Goal: Transaction & Acquisition: Purchase product/service

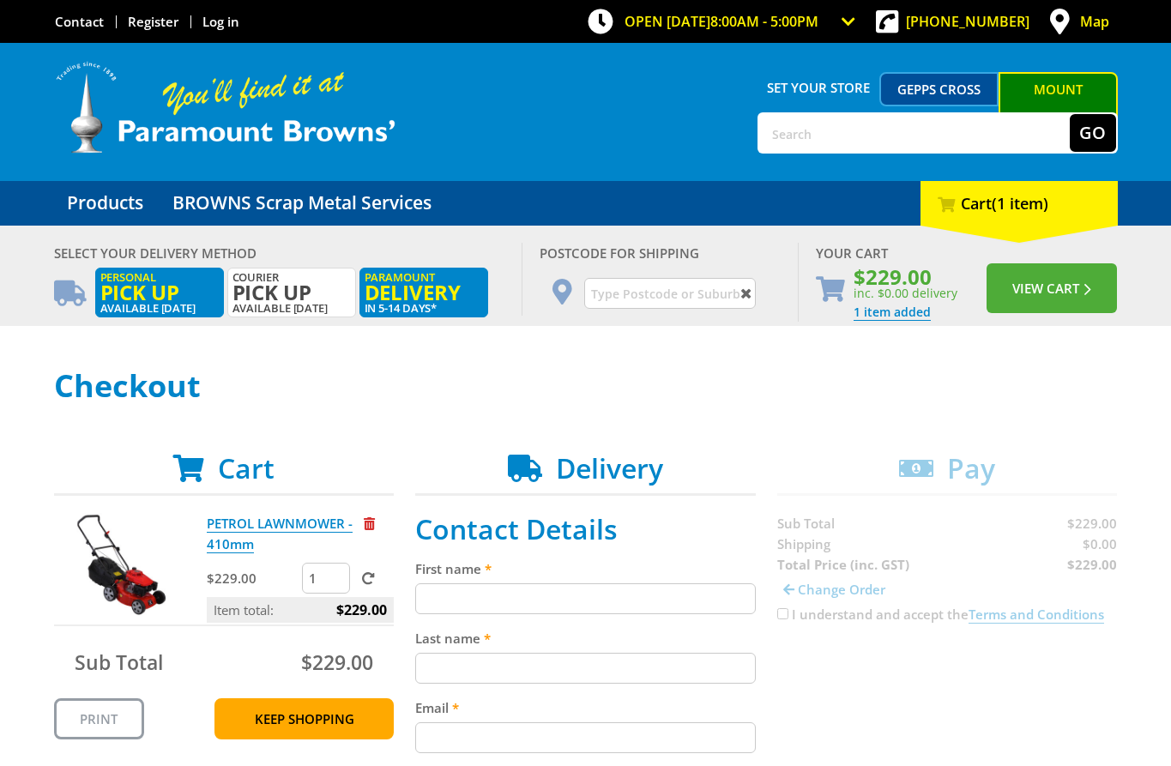
click at [171, 289] on span "Pick up" at bounding box center [159, 292] width 118 height 19
radio input "true"
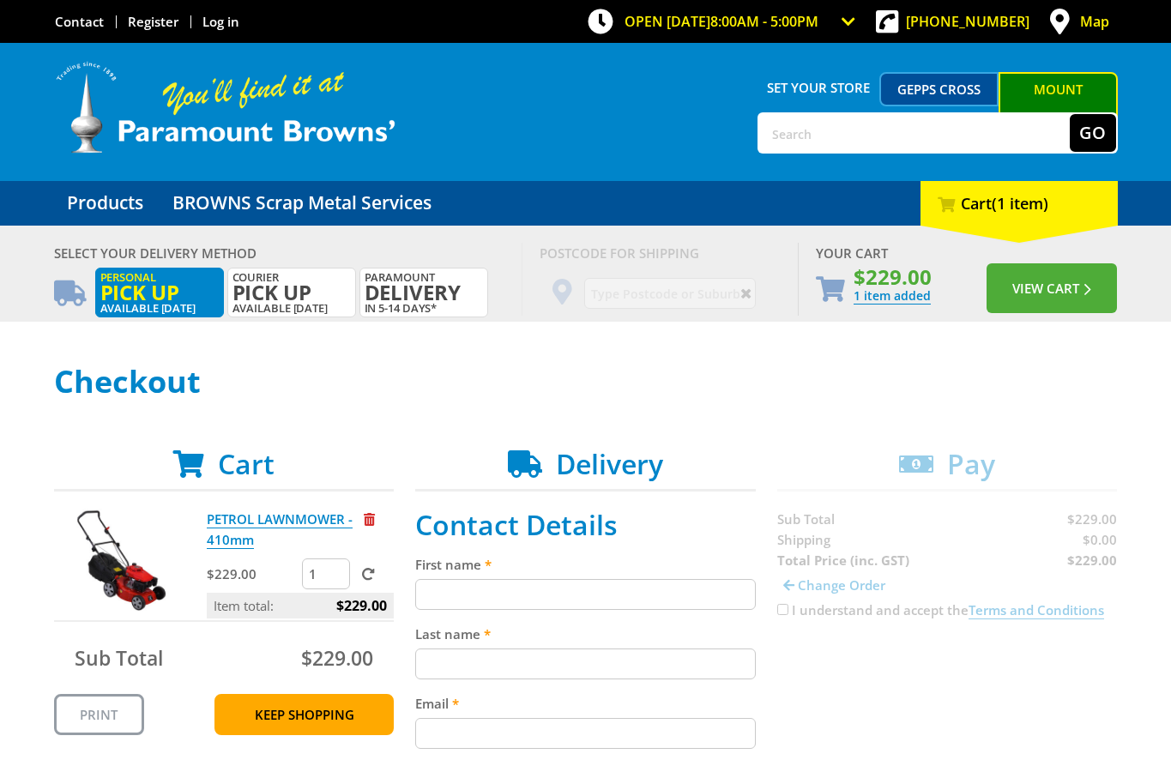
click at [752, 371] on h1 "Checkout" at bounding box center [586, 382] width 1064 height 34
click at [1009, 293] on button "View Cart" at bounding box center [1052, 288] width 130 height 50
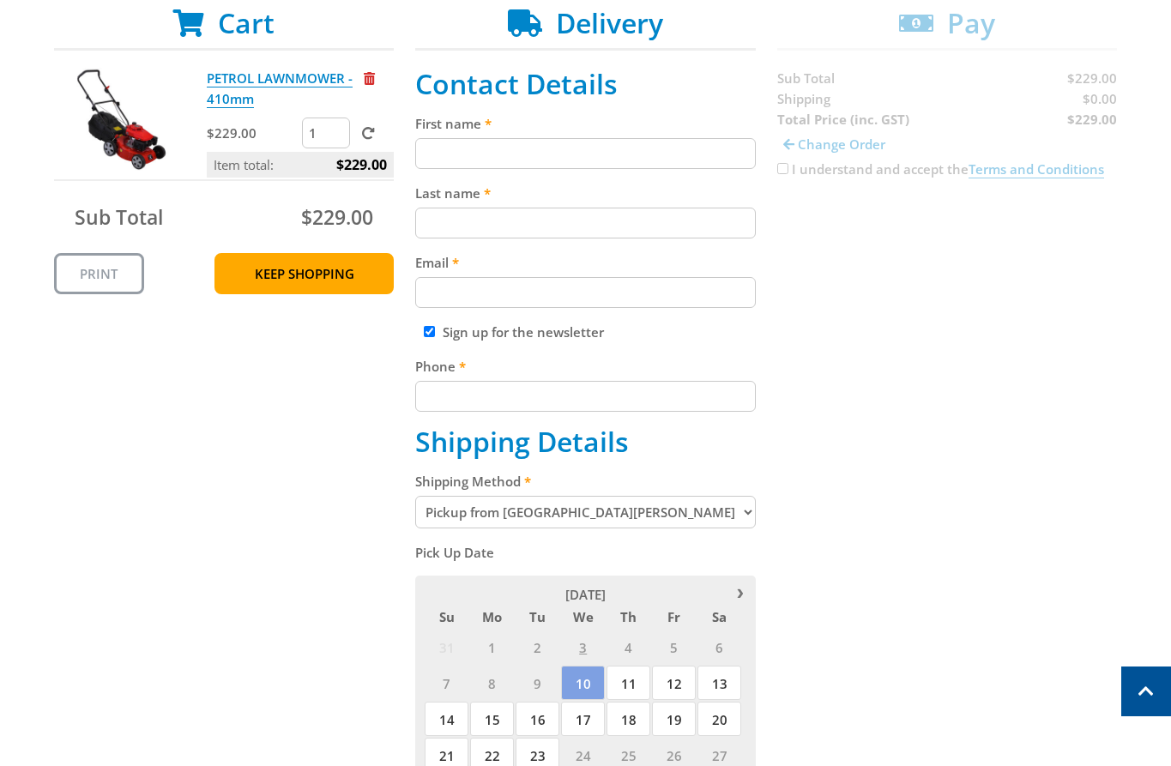
scroll to position [343, 0]
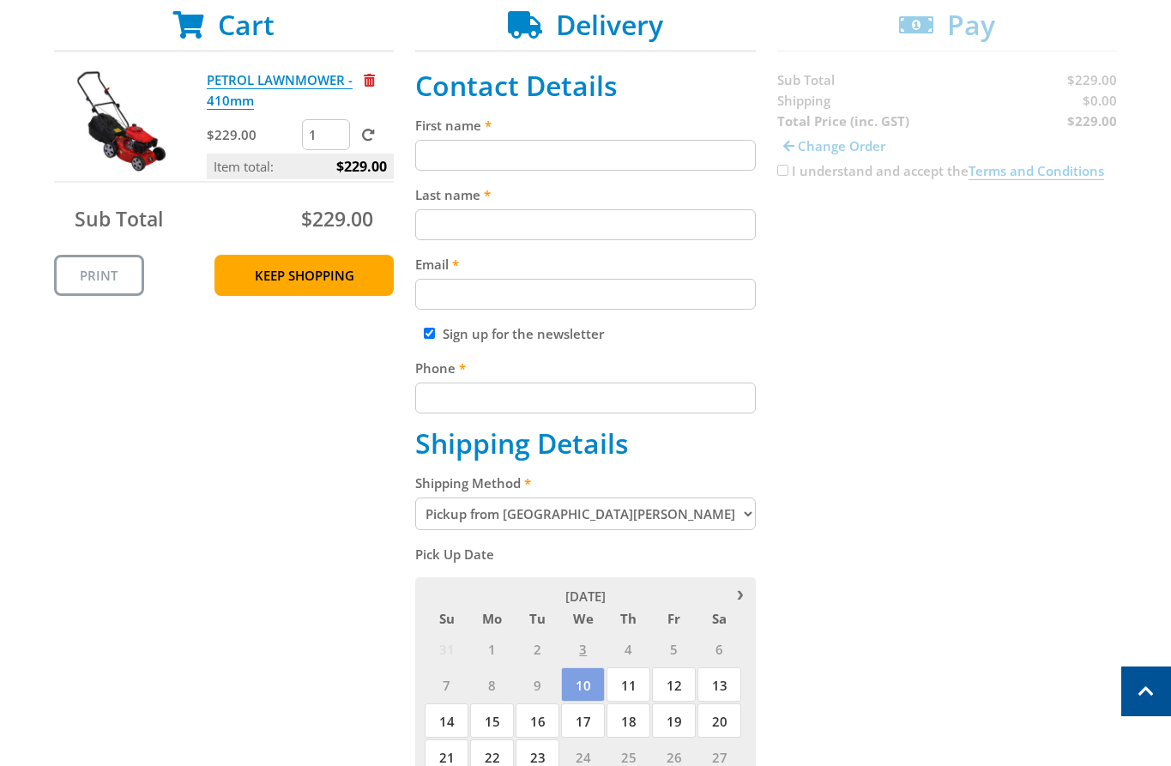
click at [548, 165] on input "First name" at bounding box center [585, 155] width 341 height 31
paste input "[PERSON_NAME]"
type input "[PERSON_NAME]"
click at [502, 212] on input "Last name" at bounding box center [585, 224] width 341 height 31
paste input "[PERSON_NAME]"
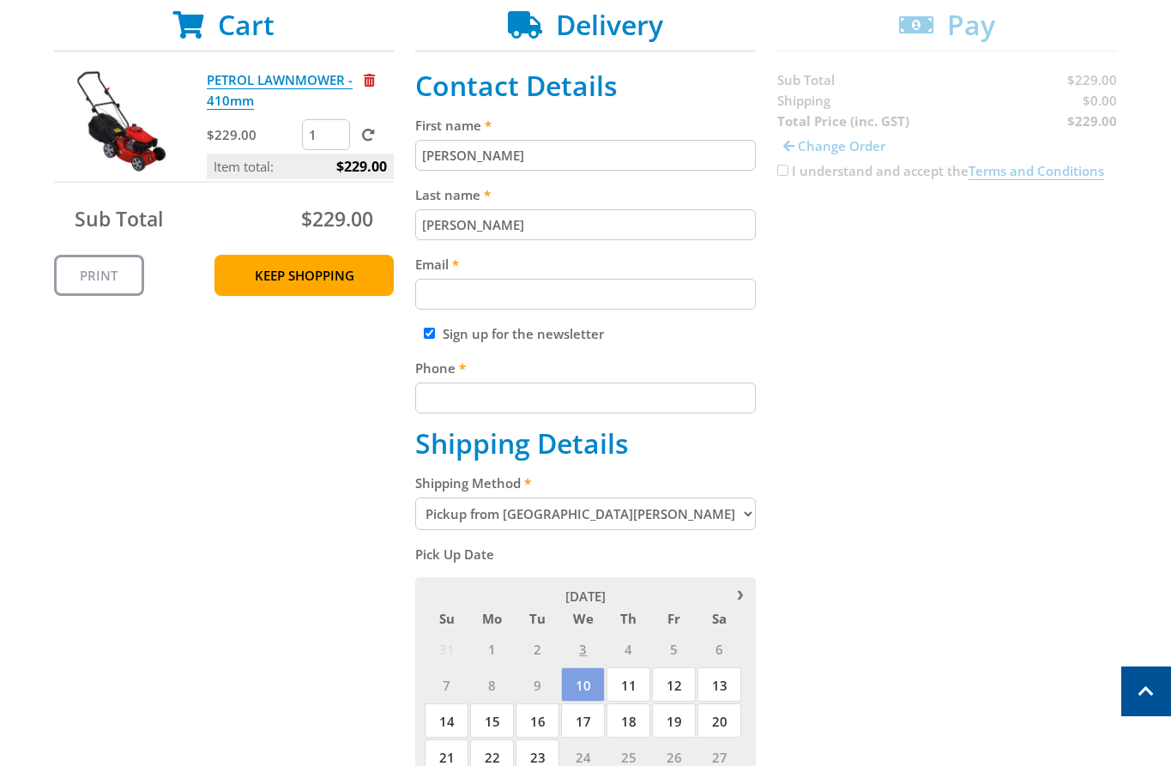
type input "[PERSON_NAME]"
click at [465, 286] on input "Email" at bounding box center [585, 294] width 341 height 31
paste input "[EMAIL_ADDRESS][DOMAIN_NAME]"
type input "[EMAIL_ADDRESS][DOMAIN_NAME]"
click at [537, 383] on input "Phone" at bounding box center [585, 398] width 341 height 31
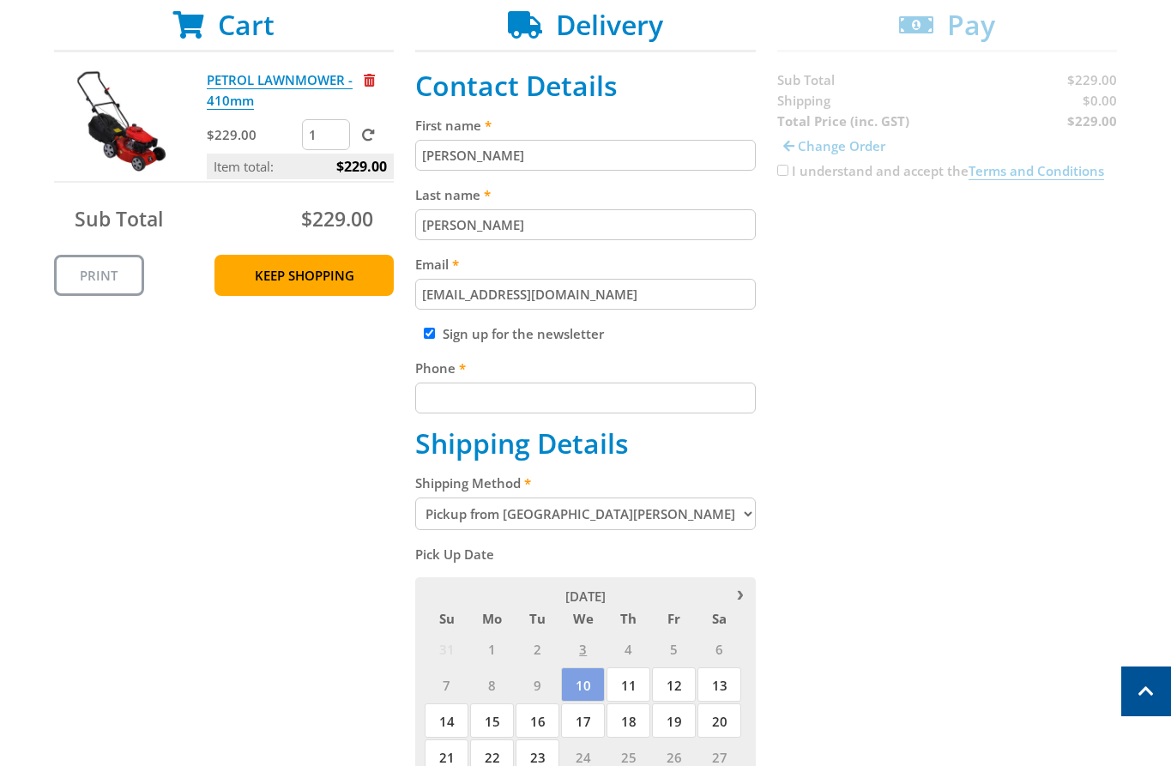
paste input "[PHONE_NUMBER]"
type input "[PHONE_NUMBER]"
click at [861, 323] on div "Cart PETROL LAWNMOWER - 410mm $229.00 1 Item total: $229.00 Sub Total $229.00 P…" at bounding box center [586, 621] width 1064 height 1224
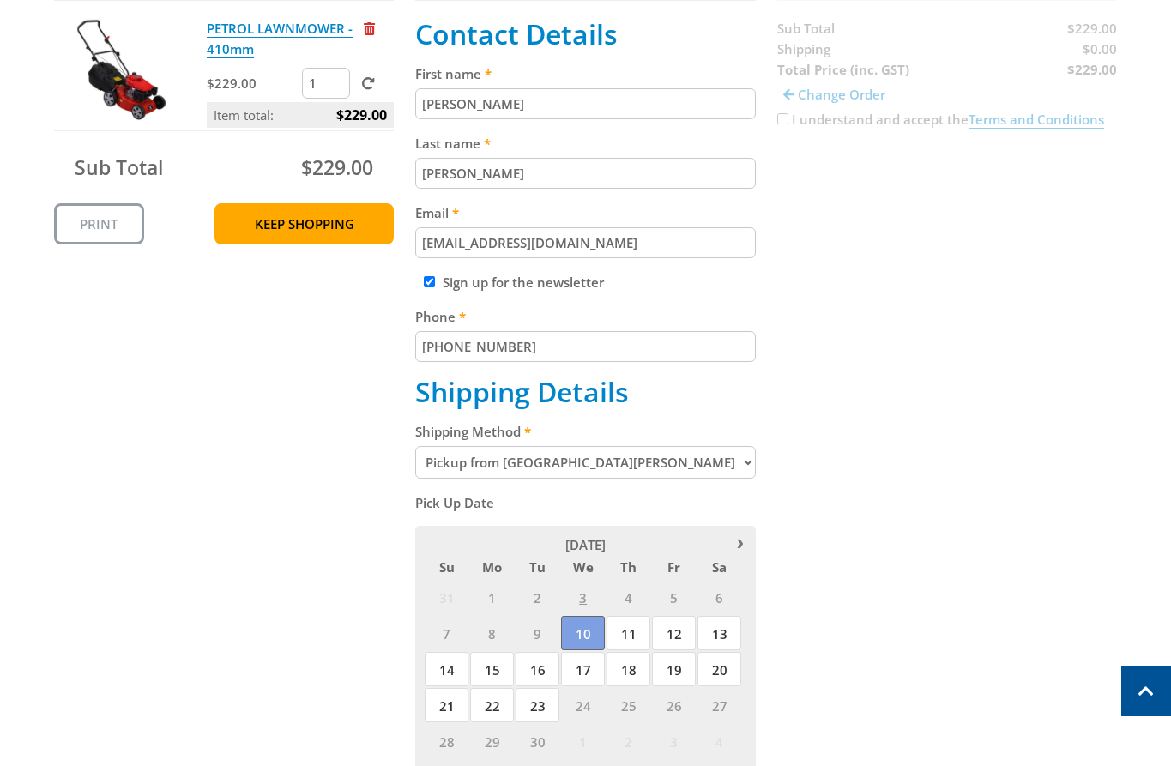
scroll to position [405, 0]
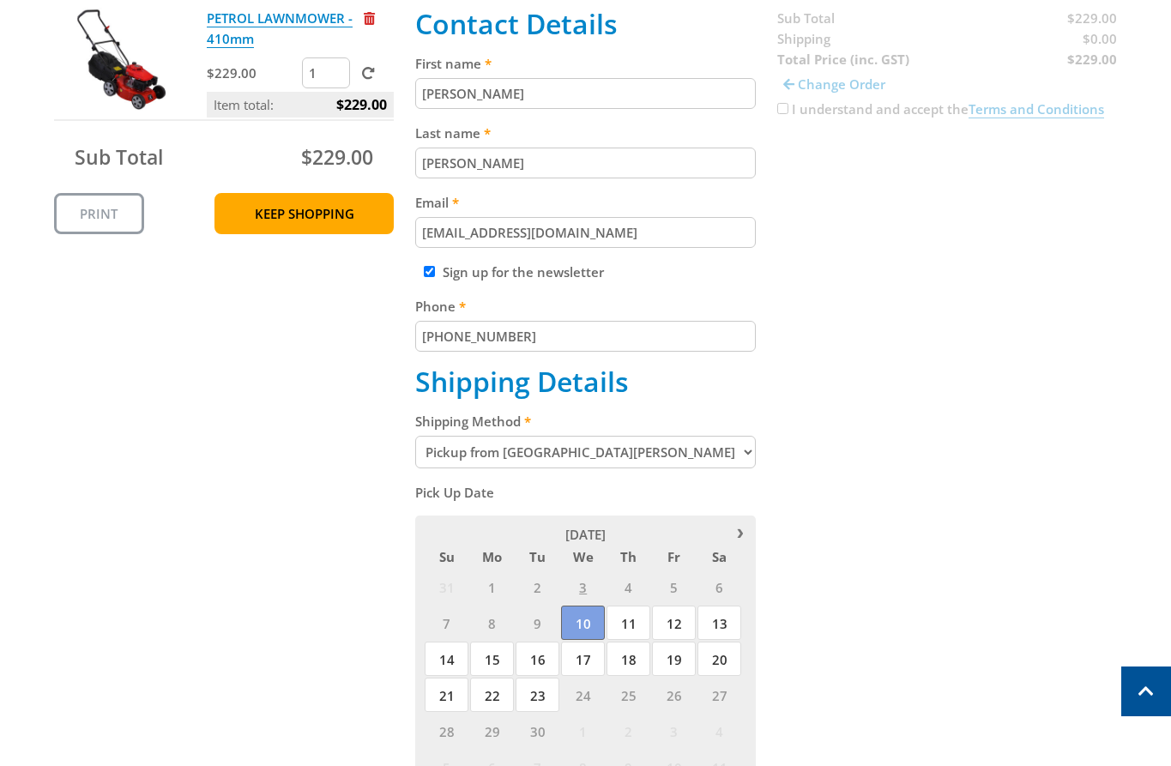
click at [571, 613] on span "10" at bounding box center [583, 623] width 44 height 34
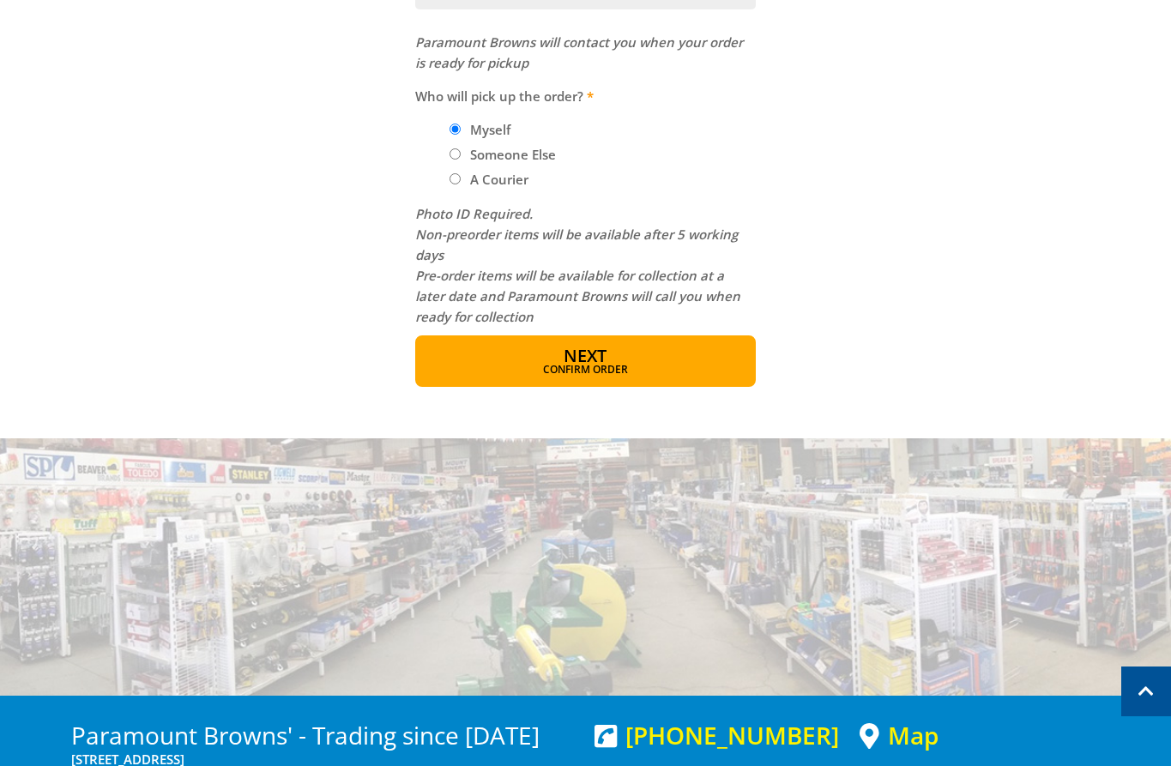
scroll to position [1429, 0]
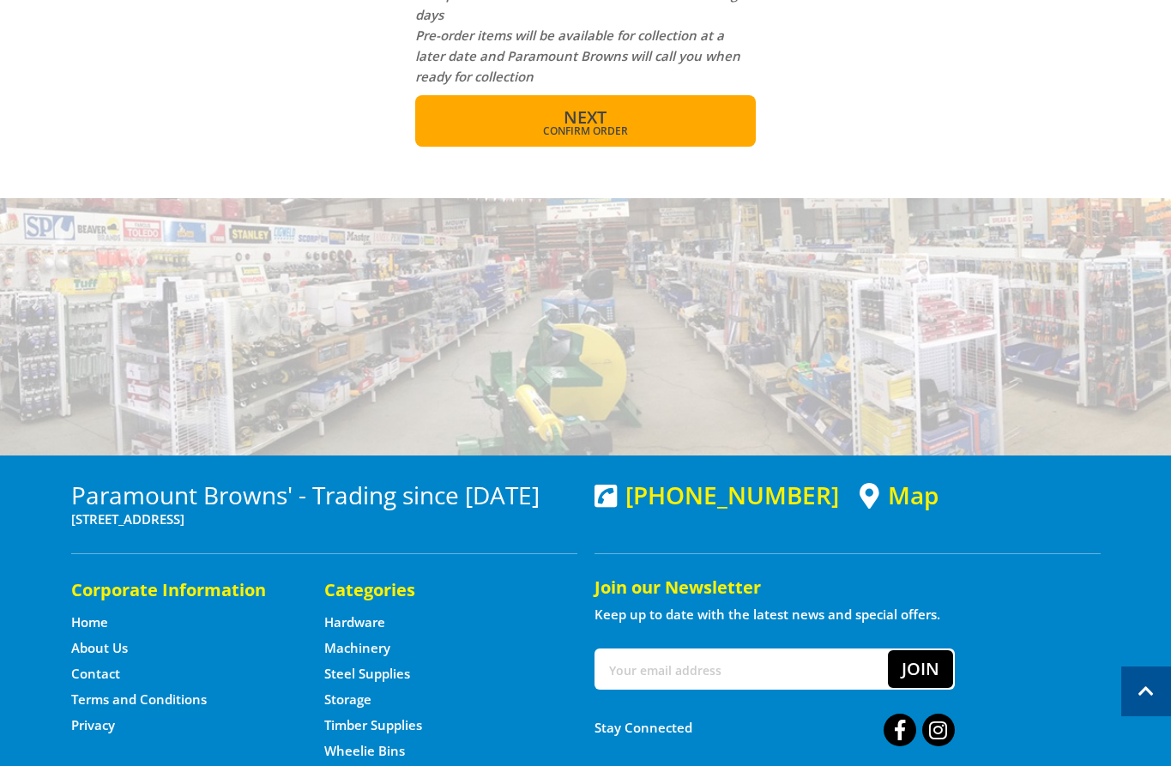
click at [662, 128] on span "Confirm order" at bounding box center [585, 131] width 267 height 10
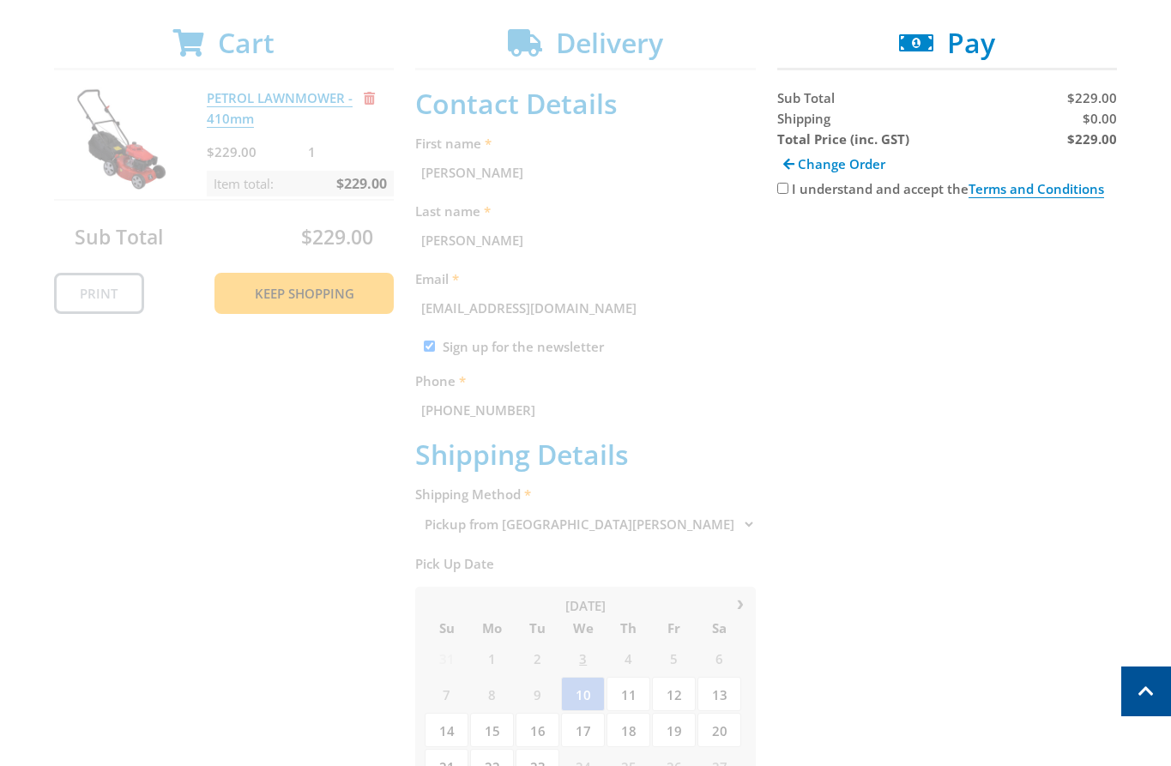
scroll to position [313, 0]
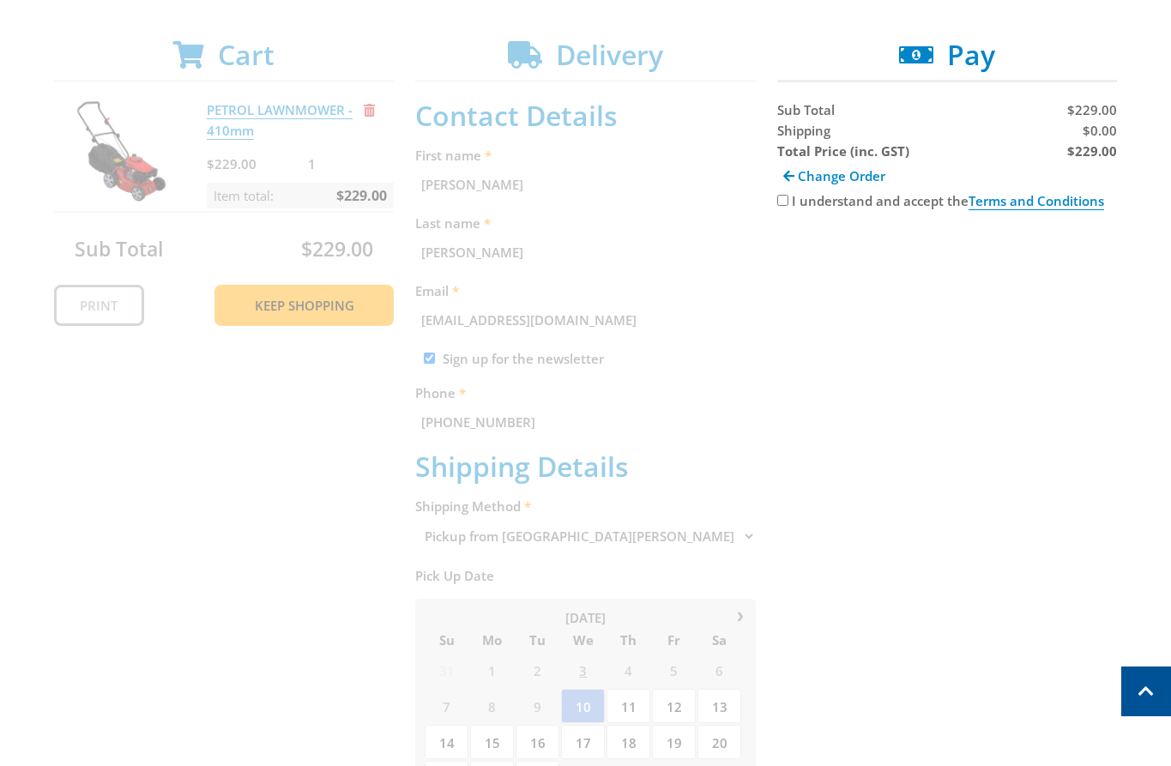
click at [797, 202] on label "I understand and accept the Terms and Conditions" at bounding box center [948, 201] width 312 height 18
click at [789, 202] on input "I understand and accept the Terms and Conditions" at bounding box center [782, 200] width 11 height 11
checkbox input "true"
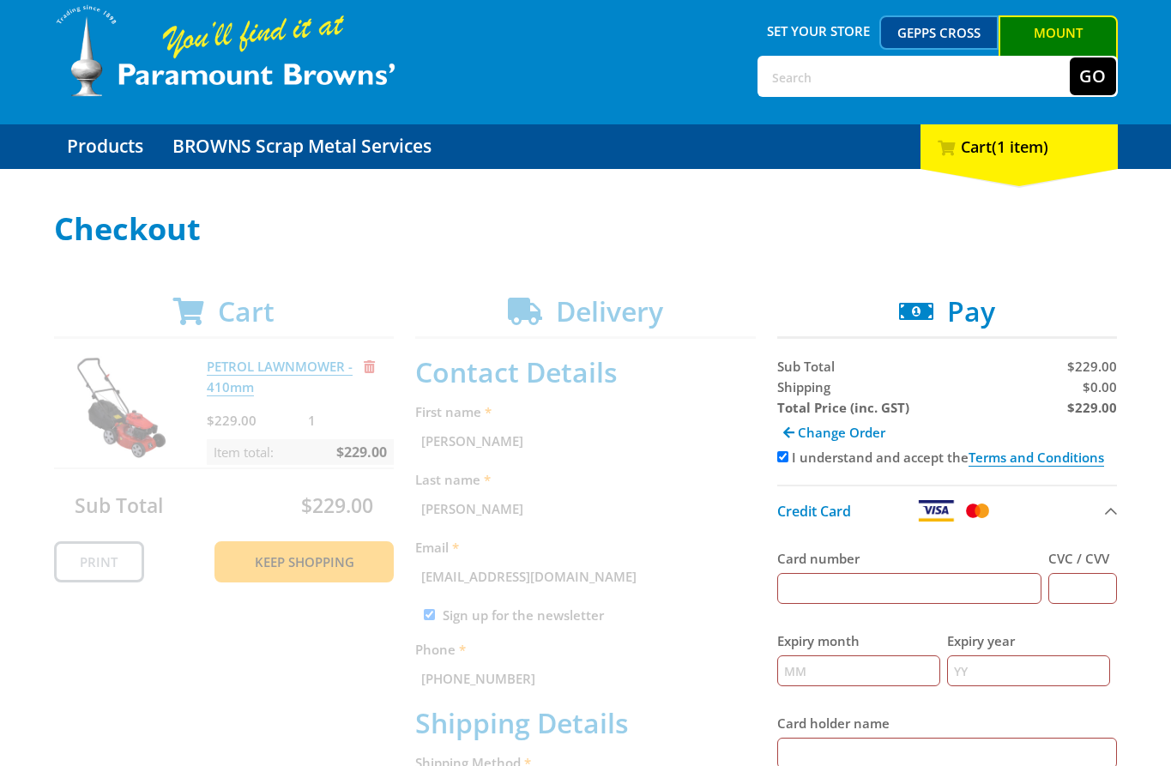
scroll to position [44, 0]
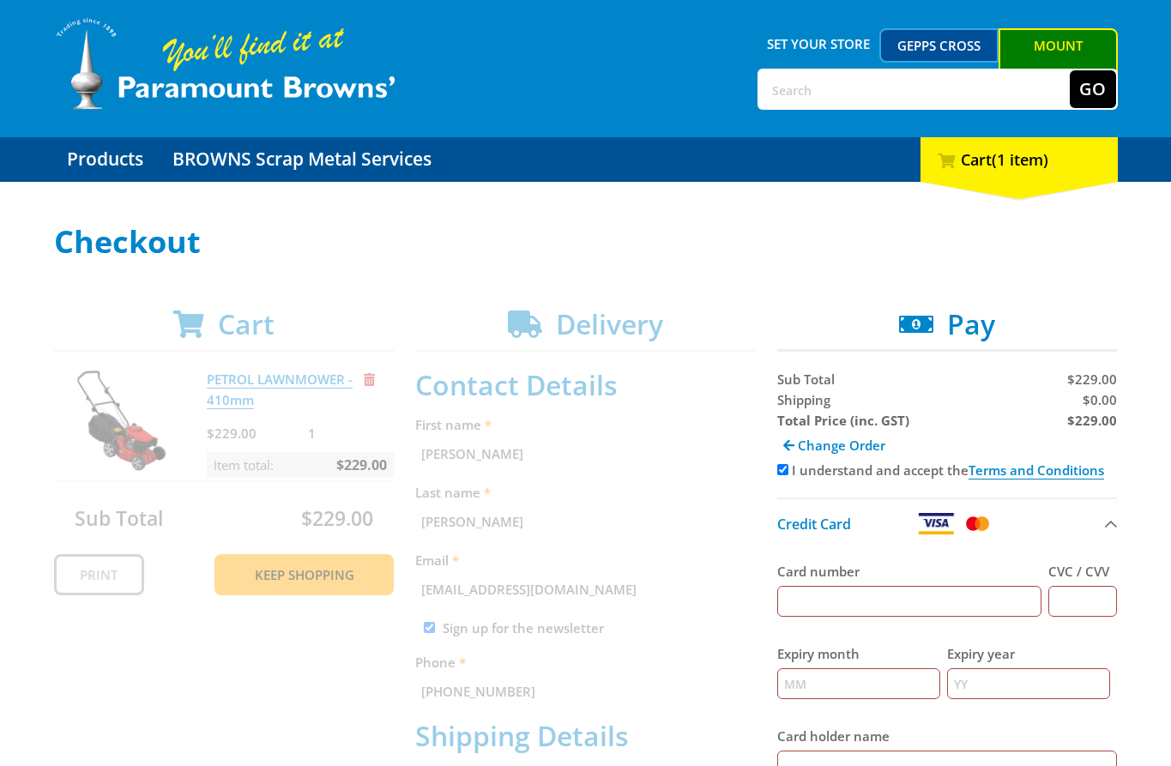
drag, startPoint x: 1016, startPoint y: 159, endPoint x: 725, endPoint y: 186, distance: 292.2
click at [1012, 160] on span "(1 item)" at bounding box center [1020, 159] width 57 height 21
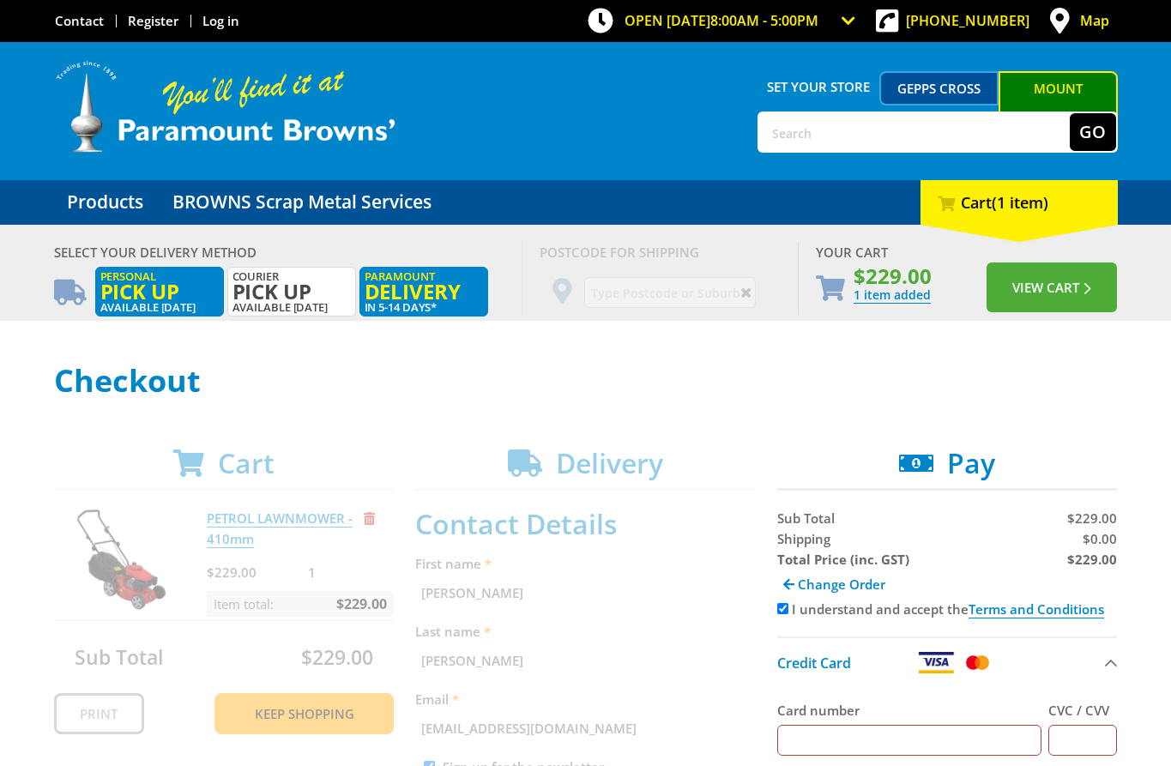
scroll to position [0, 0]
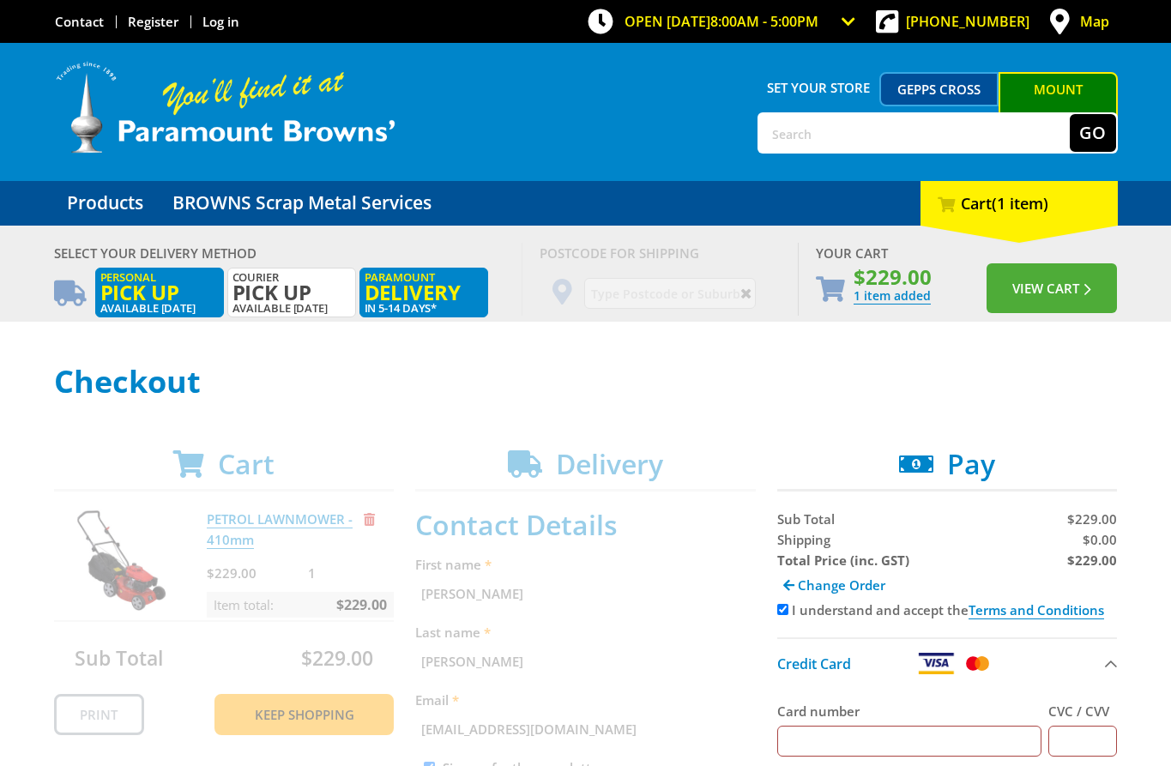
click at [440, 300] on span "Delivery" at bounding box center [424, 292] width 118 height 19
radio input "true"
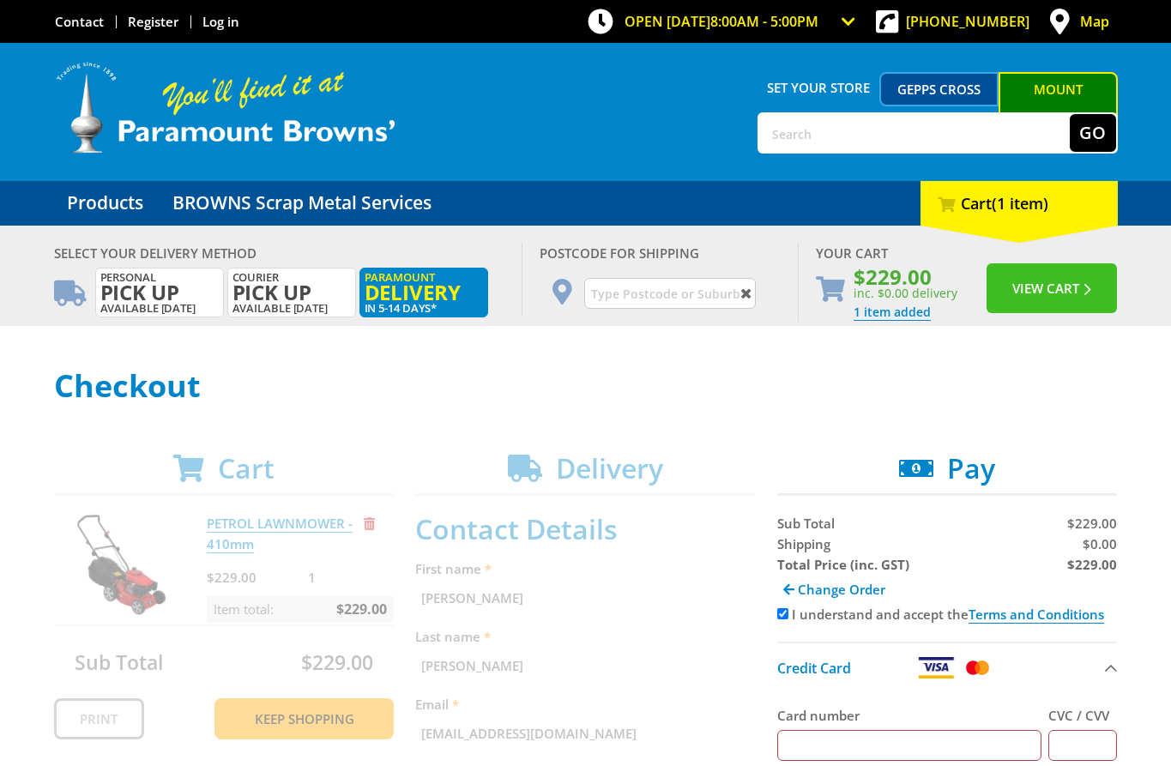
click at [1052, 287] on button "View Cart" at bounding box center [1052, 288] width 130 height 50
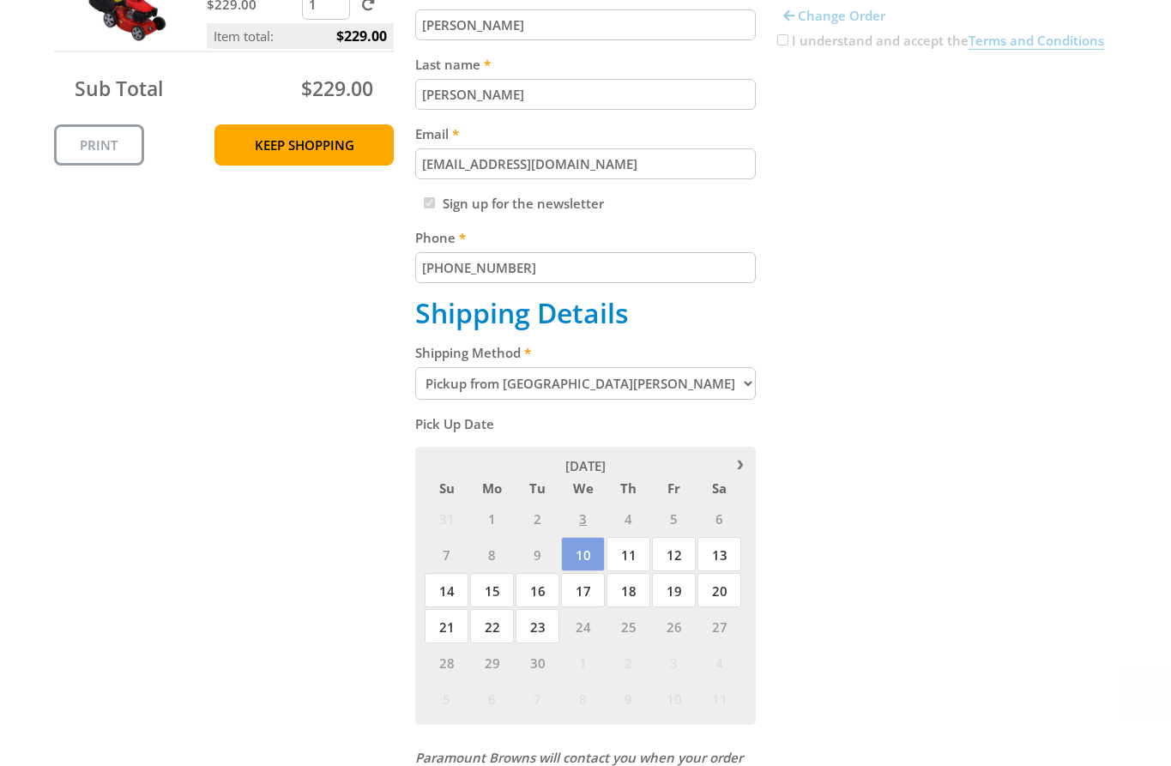
scroll to position [475, 0]
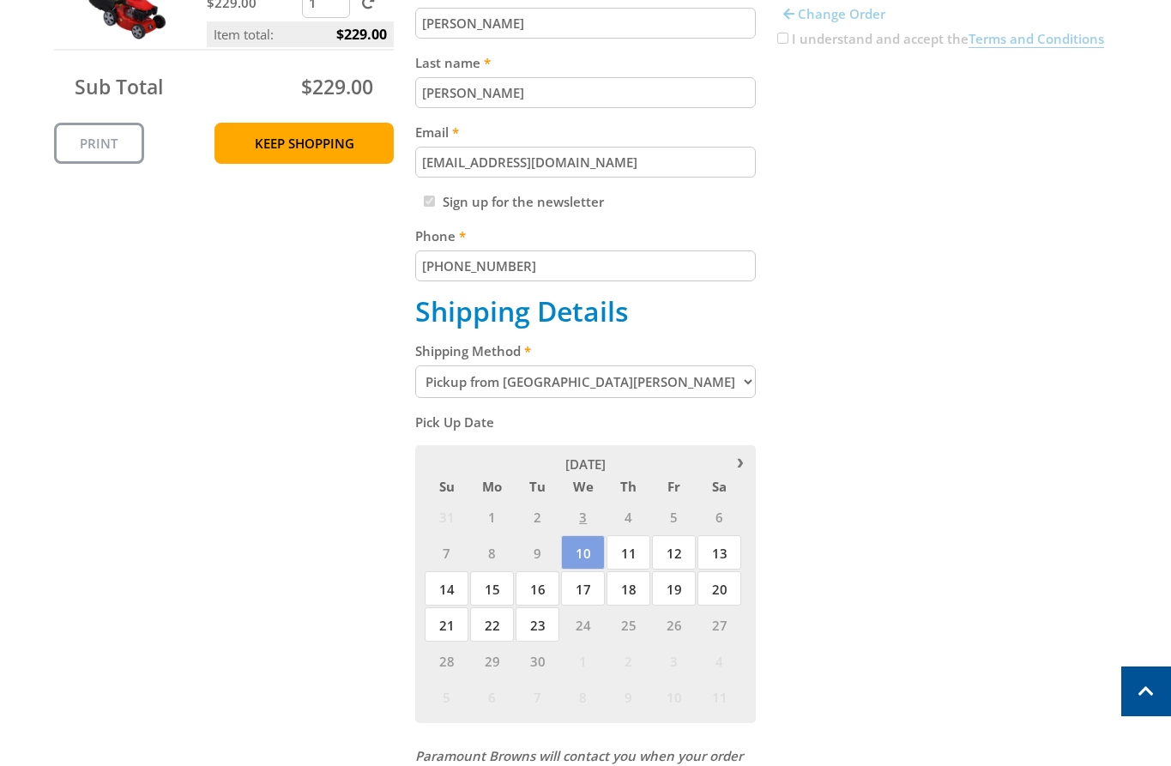
click at [671, 378] on select "Pickup from [GEOGRAPHIC_DATA][PERSON_NAME] Delivery" at bounding box center [585, 382] width 341 height 33
select select "Delivery"
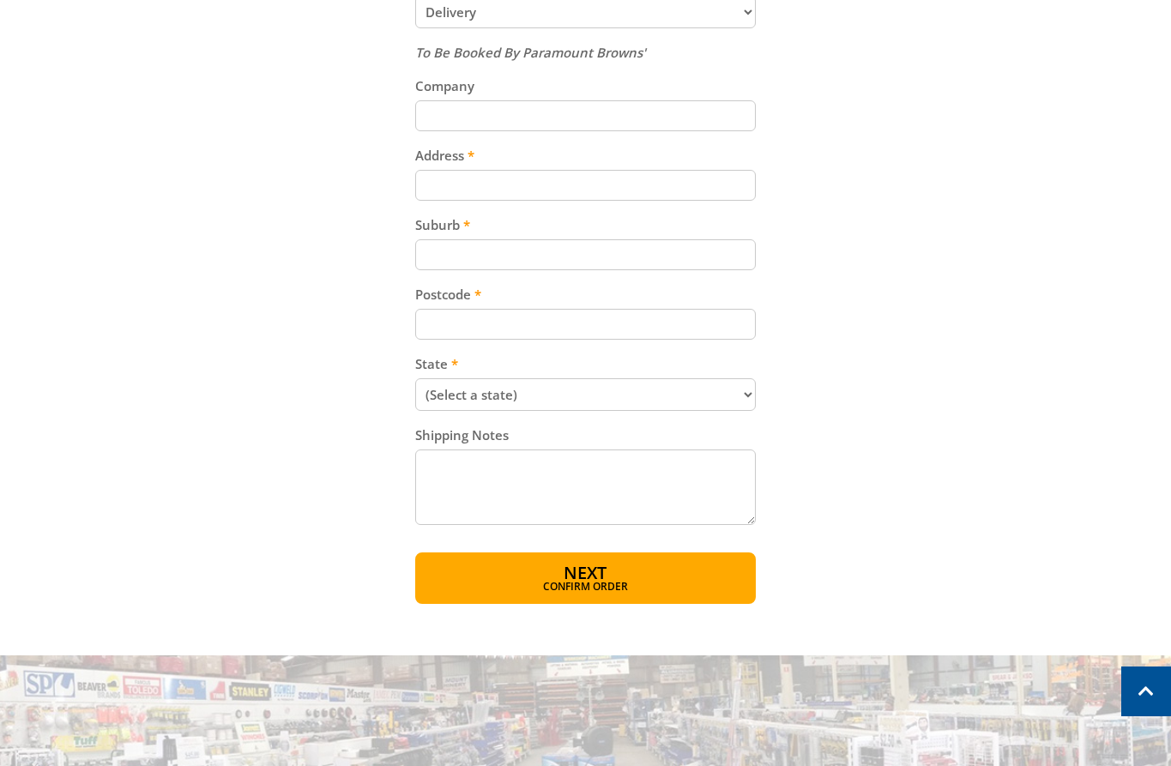
scroll to position [844, 0]
click at [500, 188] on input "Address" at bounding box center [585, 186] width 341 height 31
paste input "[STREET_ADDRESS][PERSON_NAME]"
type input "[STREET_ADDRESS][PERSON_NAME]"
click at [908, 200] on div "Cart PETROL LAWNMOWER - 410mm $229.00 1 Item total: $229.00 Sub Total $229.00 P…" at bounding box center [586, 56] width 1064 height 1097
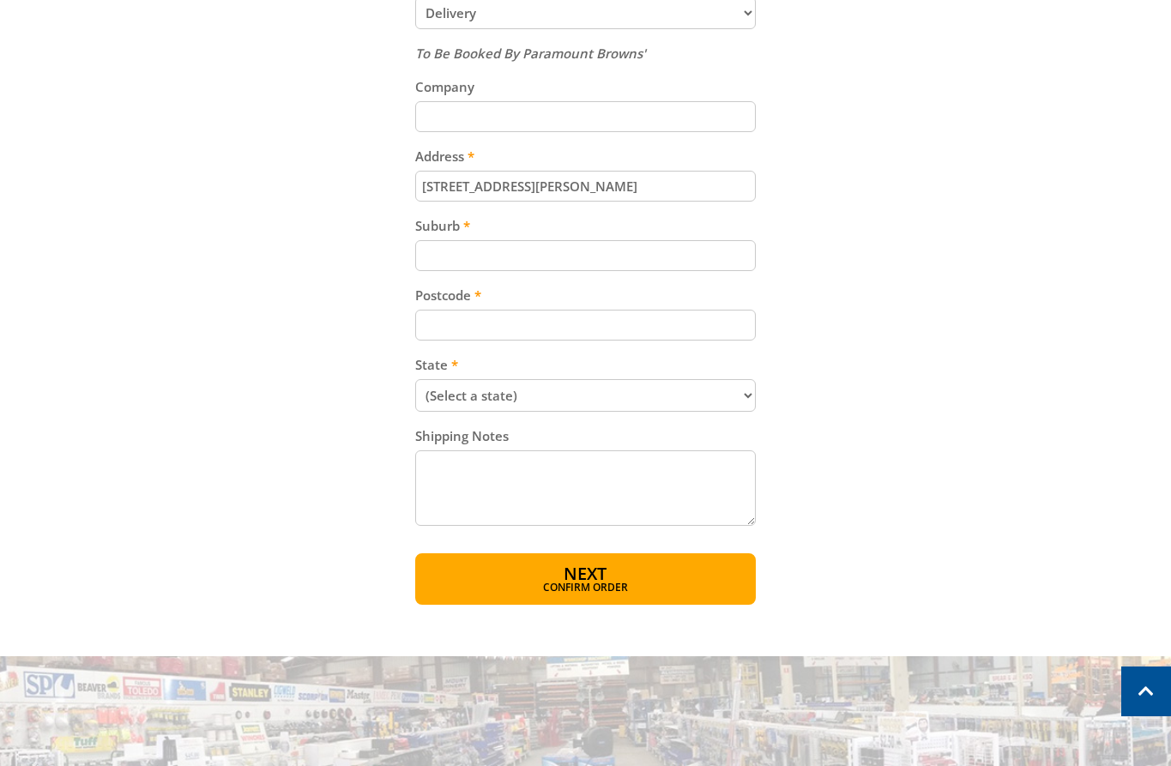
paste input "5250"
click at [464, 325] on input "5250" at bounding box center [585, 325] width 341 height 31
type input "5250"
paste input "Totness"
click at [499, 252] on input "Suburb" at bounding box center [585, 255] width 341 height 31
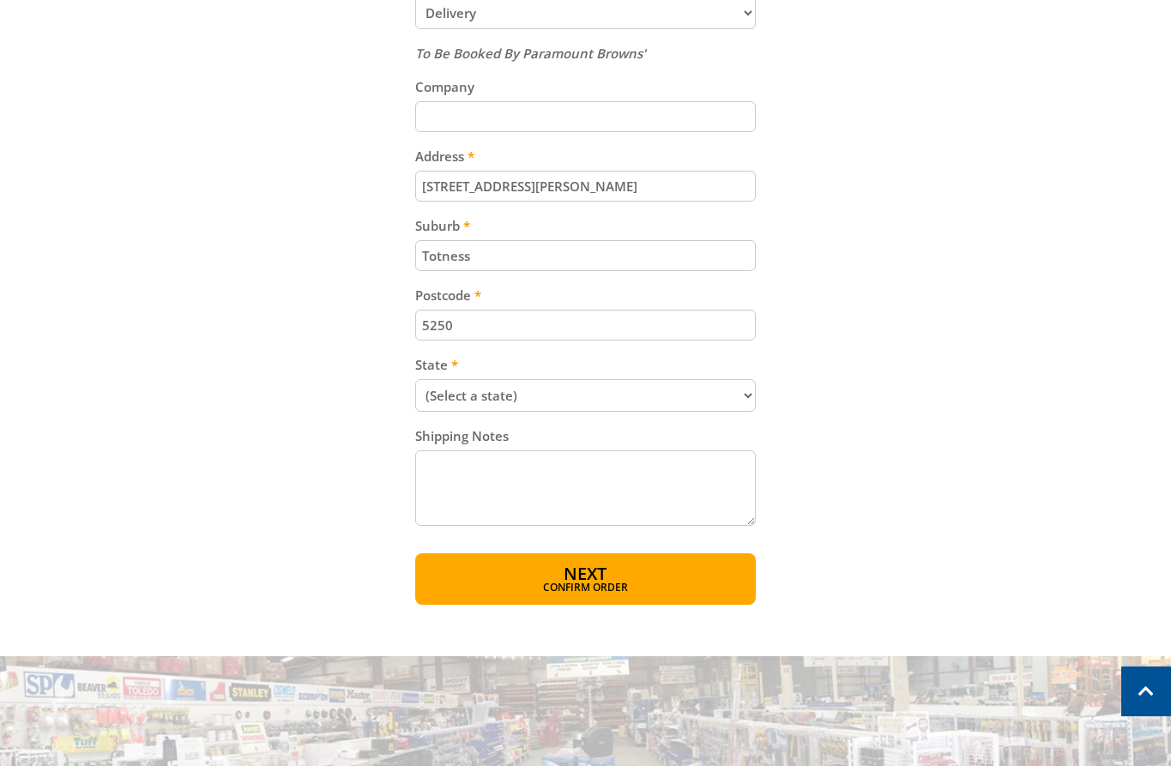
type input "Totness"
click at [930, 269] on div "Cart PETROL LAWNMOWER - 410mm $229.00 1 Item total: $229.00 Sub Total $229.00 P…" at bounding box center [586, 56] width 1064 height 1097
click at [536, 389] on select "(Select a state) [GEOGRAPHIC_DATA] [GEOGRAPHIC_DATA] [GEOGRAPHIC_DATA] [GEOGRAP…" at bounding box center [585, 395] width 341 height 33
select select "SA"
click at [415, 379] on select "(Select a state) [GEOGRAPHIC_DATA] [GEOGRAPHIC_DATA] [GEOGRAPHIC_DATA] [GEOGRAP…" at bounding box center [585, 395] width 341 height 33
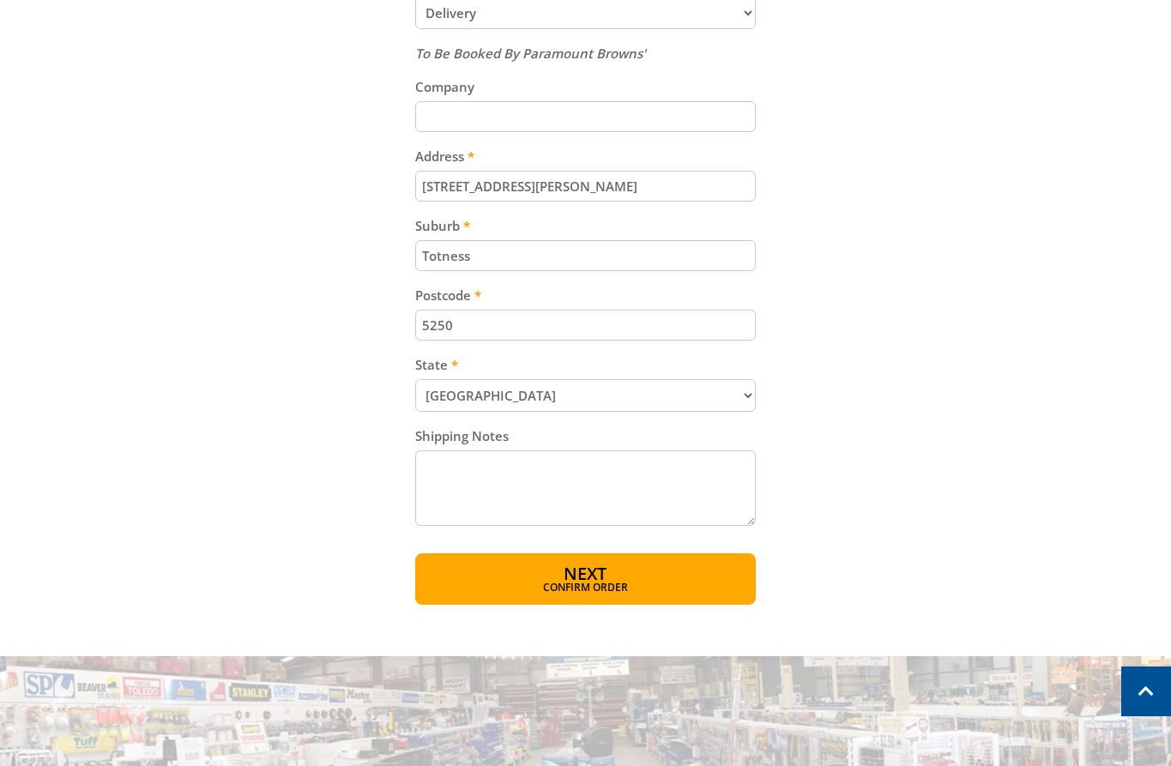
click at [830, 367] on div "Cart PETROL LAWNMOWER - 410mm $229.00 1 Item total: $229.00 Sub Total $229.00 P…" at bounding box center [586, 56] width 1064 height 1097
drag, startPoint x: 592, startPoint y: 601, endPoint x: 600, endPoint y: 590, distance: 12.9
click at [594, 598] on button "Next Confirm order" at bounding box center [585, 578] width 341 height 51
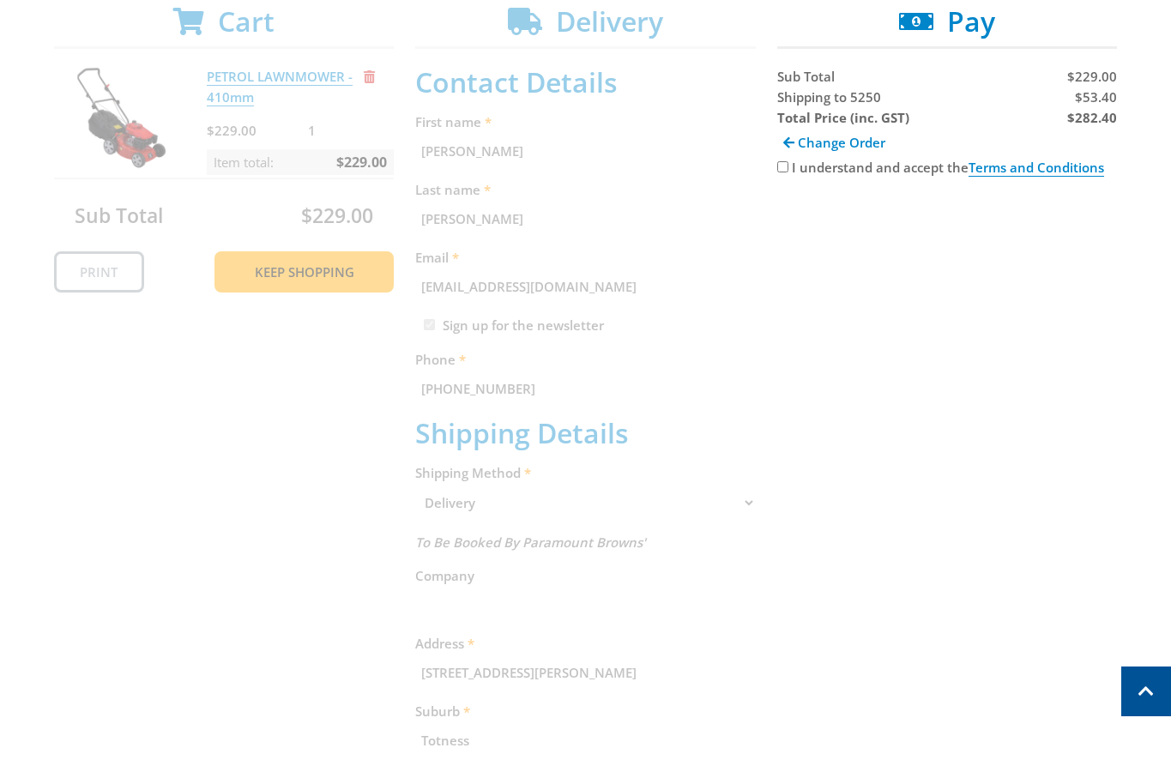
scroll to position [344, 0]
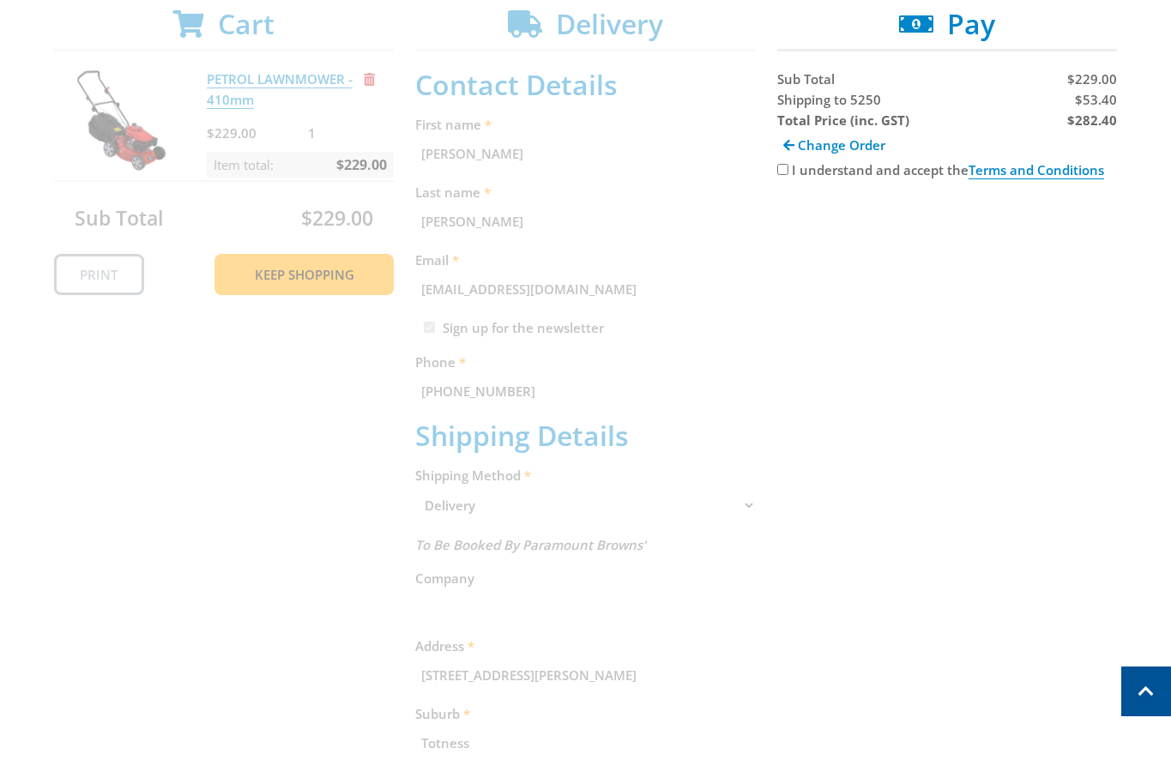
click at [783, 164] on input "I understand and accept the Terms and Conditions" at bounding box center [782, 169] width 11 height 11
checkbox input "true"
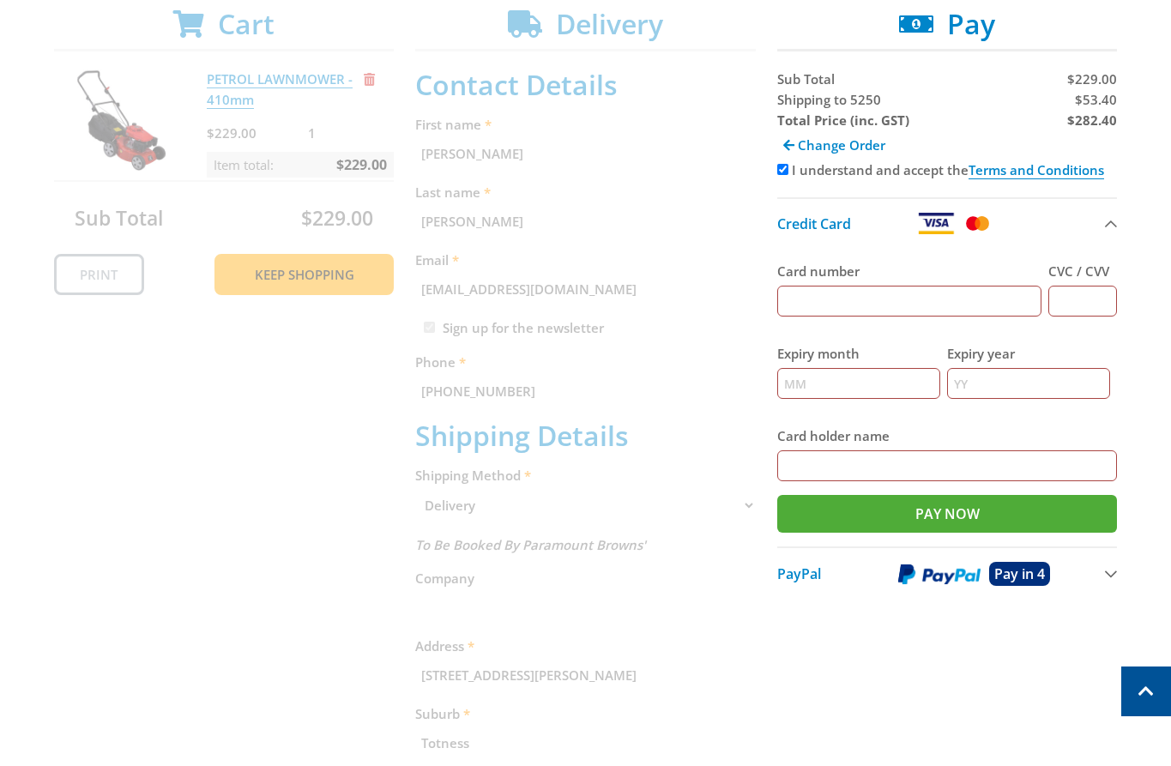
click at [1104, 105] on span "$53.40" at bounding box center [1096, 99] width 42 height 17
copy span "53.40"
click at [1091, 118] on strong "$282.40" at bounding box center [1092, 120] width 50 height 17
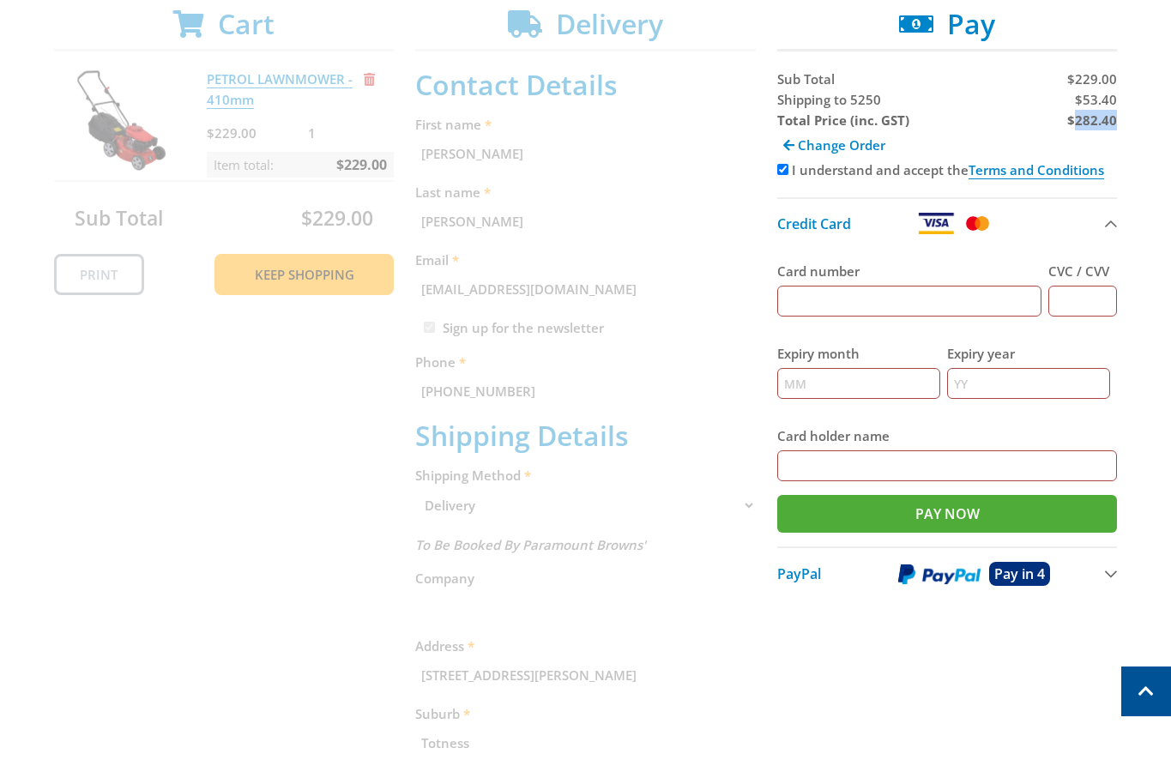
copy strong "282.40"
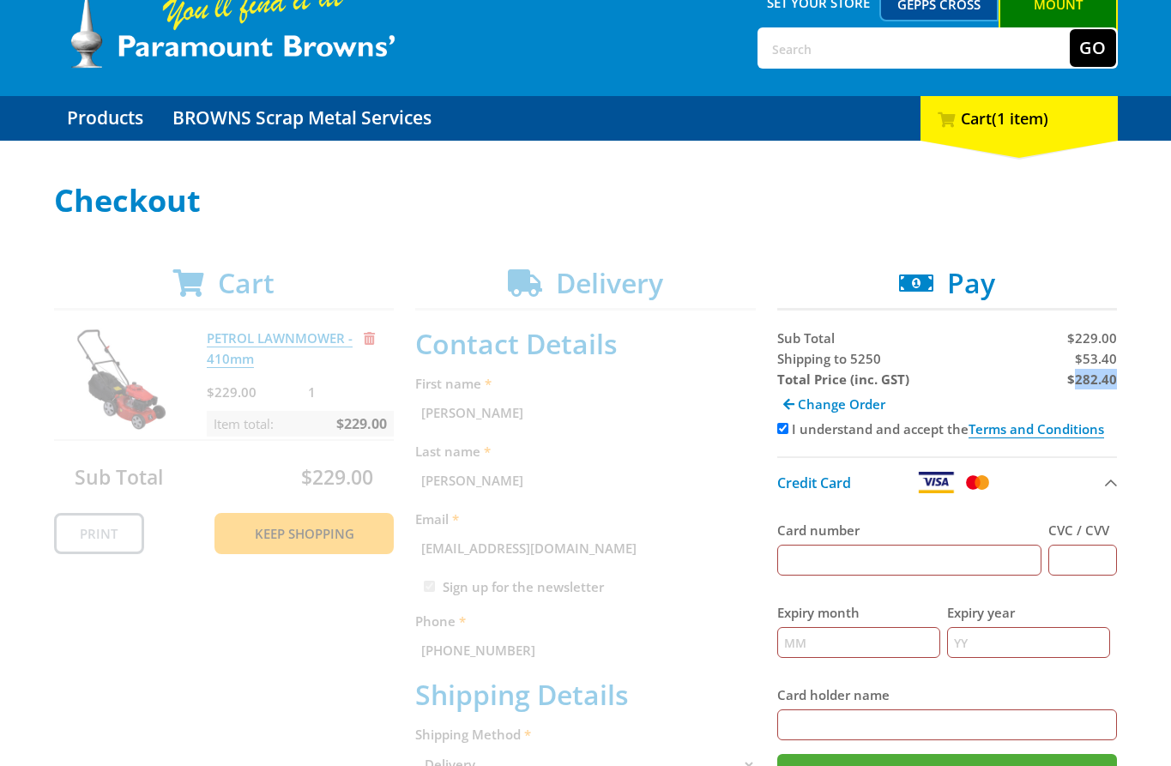
scroll to position [105, 0]
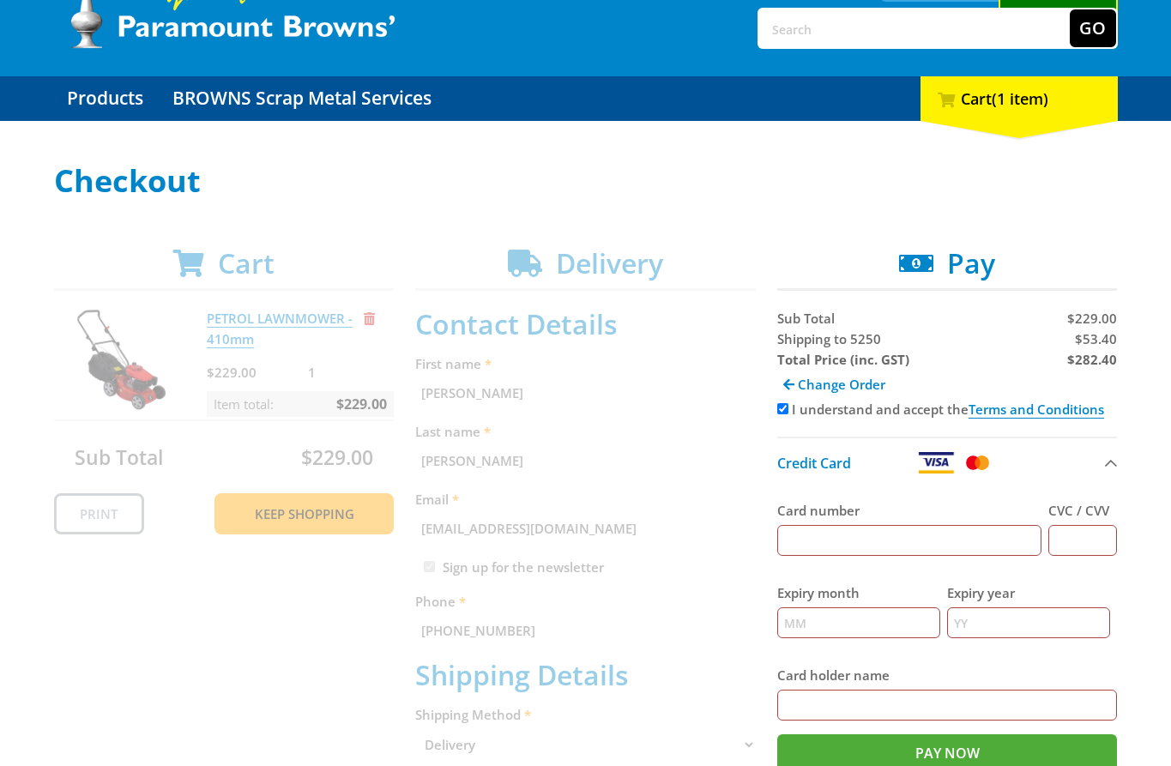
click at [865, 529] on input "Card number" at bounding box center [909, 540] width 265 height 31
click at [831, 199] on div "Checkout Cart PETROL LAWNMOWER - 410mm $229.00 1 Item total: $229.00 Sub Total …" at bounding box center [586, 745] width 1064 height 1162
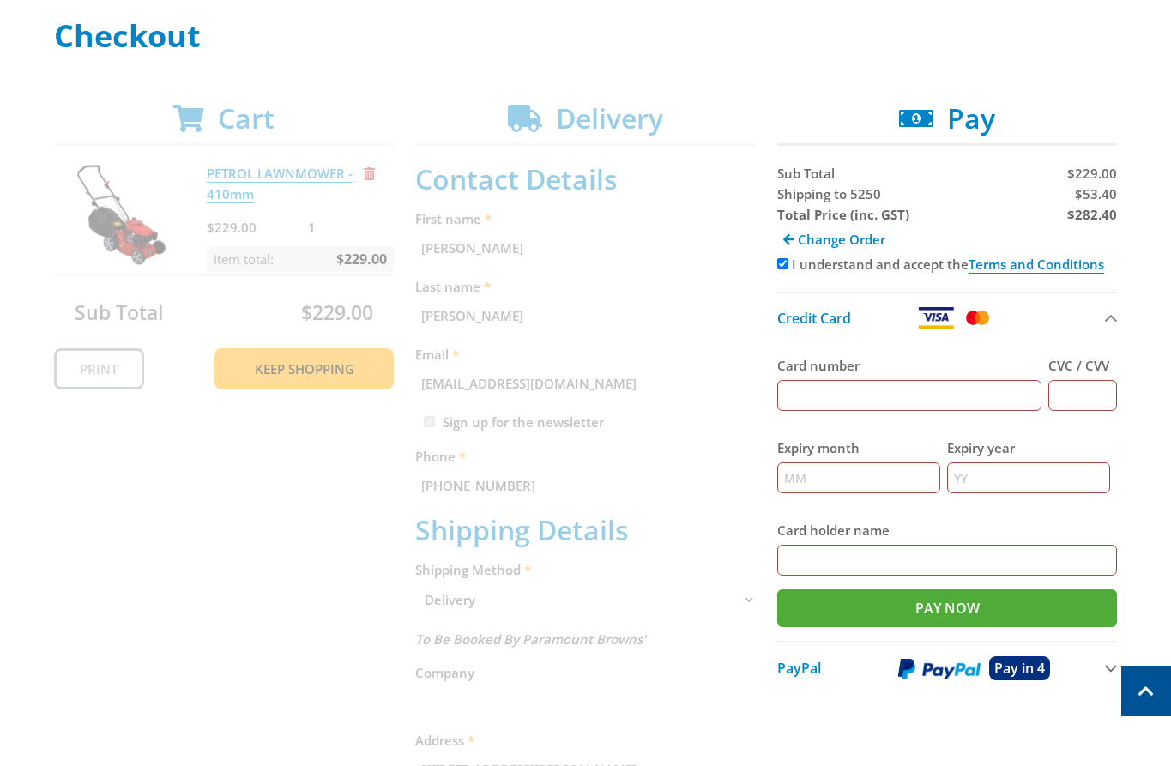
scroll to position [246, 0]
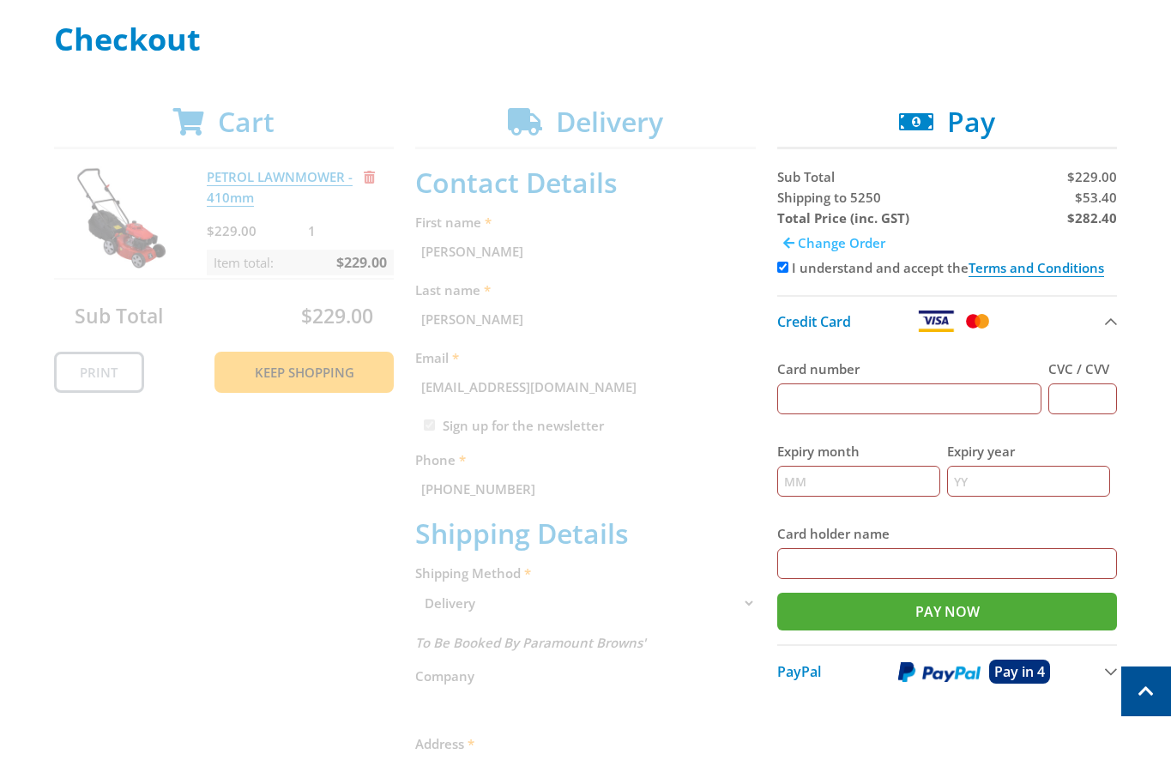
click at [804, 245] on span "Change Order" at bounding box center [842, 242] width 88 height 17
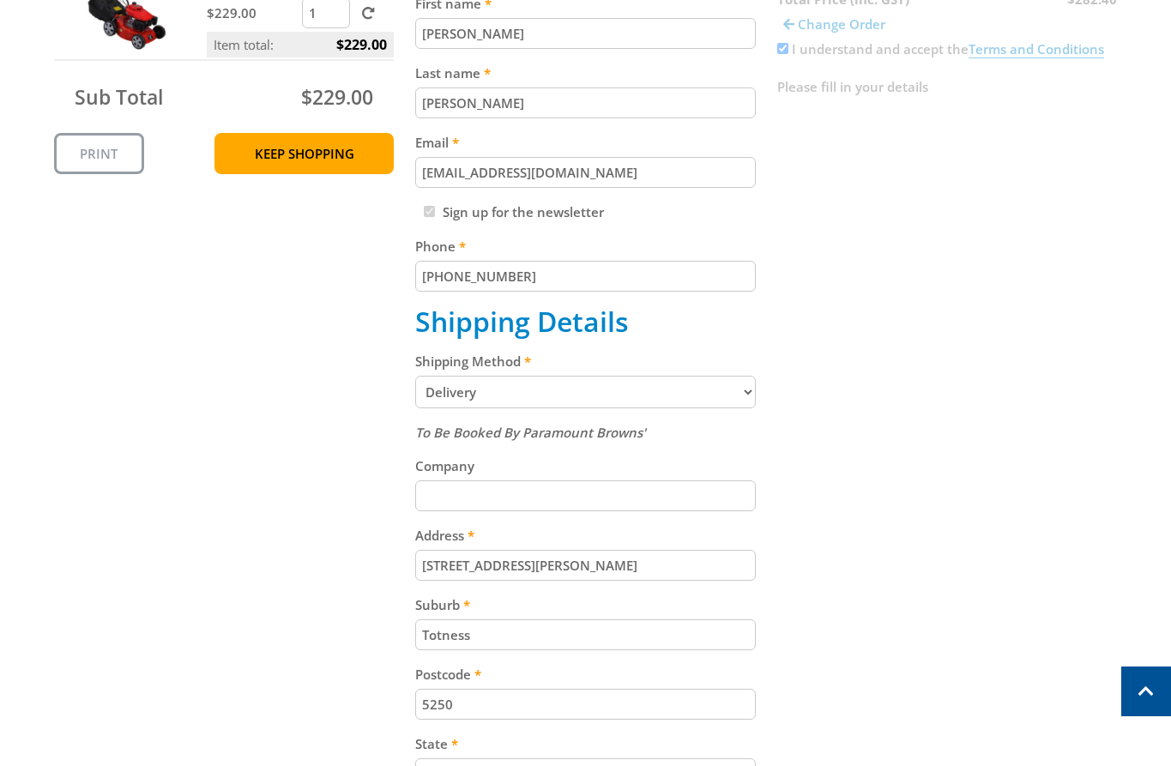
scroll to position [568, 0]
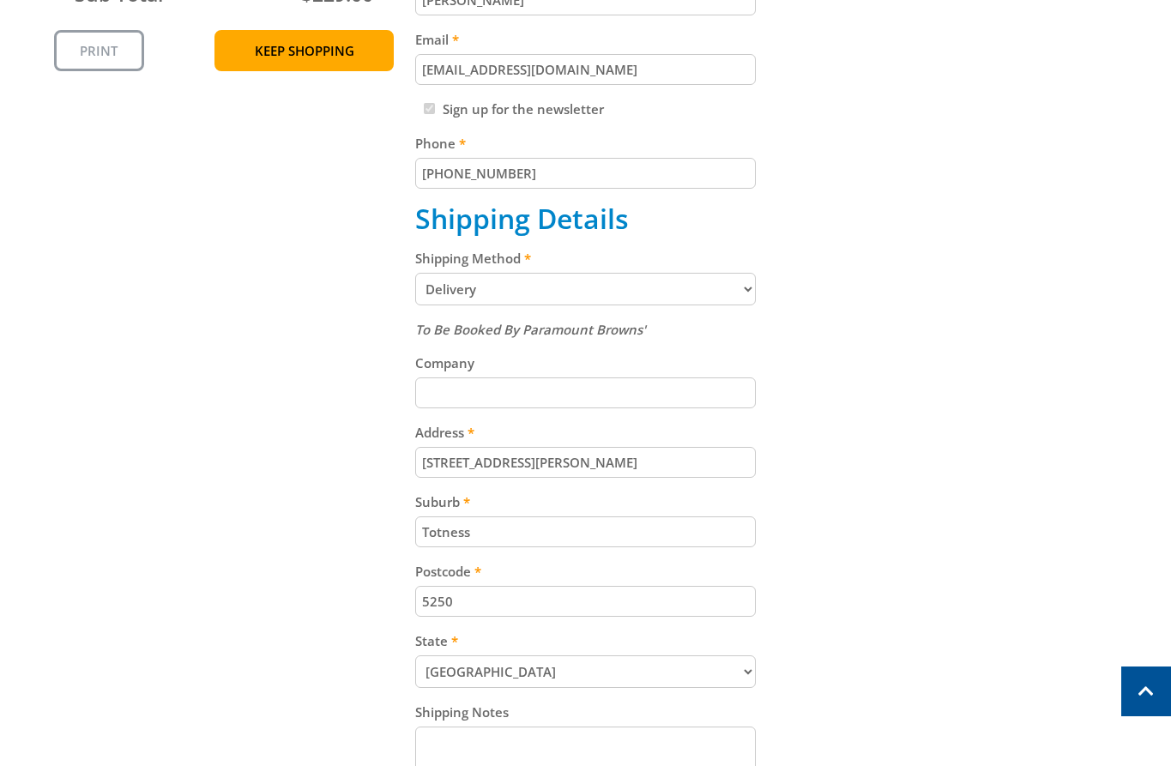
click at [594, 285] on select "Pickup from [GEOGRAPHIC_DATA][PERSON_NAME] Delivery" at bounding box center [585, 289] width 341 height 33
select select "Pickup"
